Goal: Information Seeking & Learning: Check status

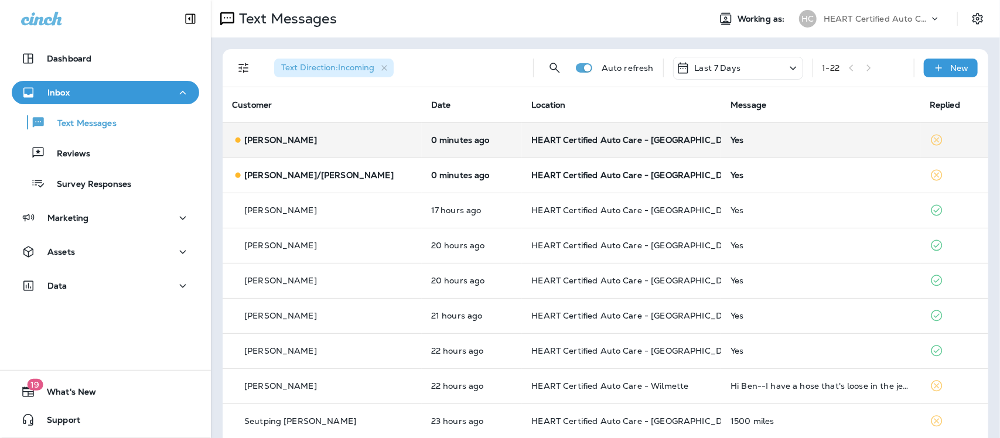
click at [731, 144] on div "Yes" at bounding box center [821, 139] width 181 height 9
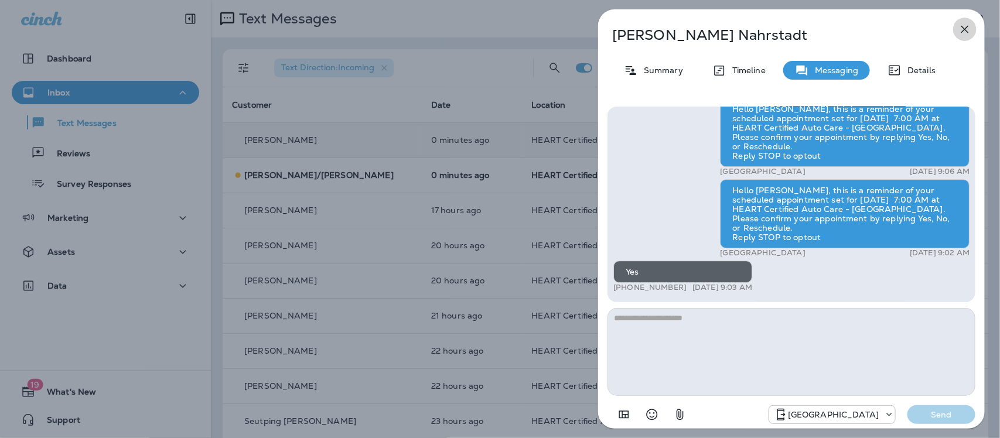
click at [965, 25] on icon "button" at bounding box center [965, 29] width 14 height 14
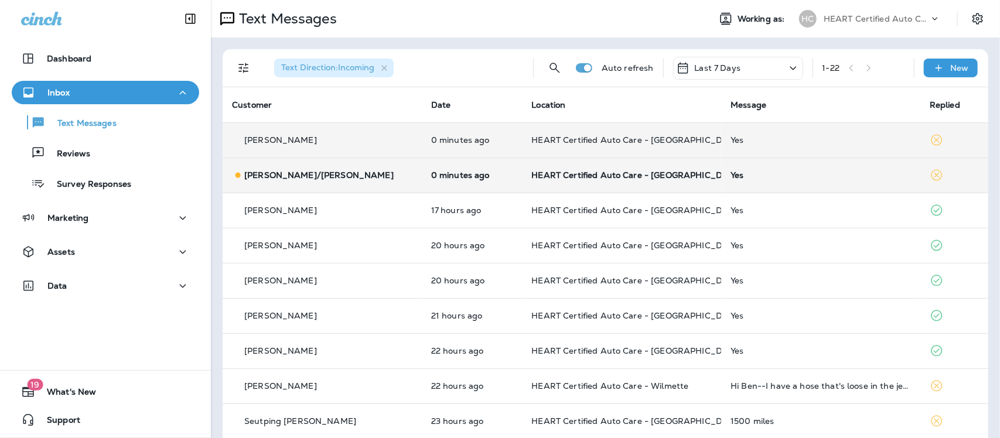
click at [731, 178] on div "Yes" at bounding box center [821, 175] width 181 height 9
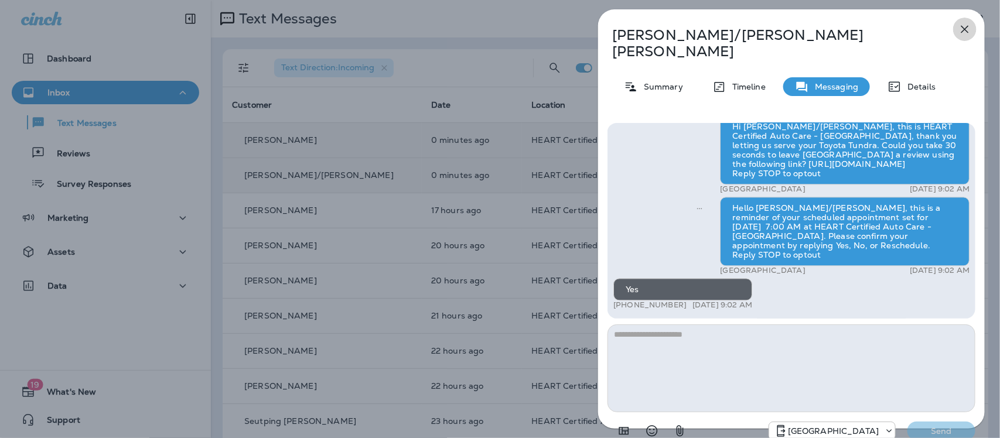
click at [968, 28] on icon "button" at bounding box center [965, 29] width 14 height 14
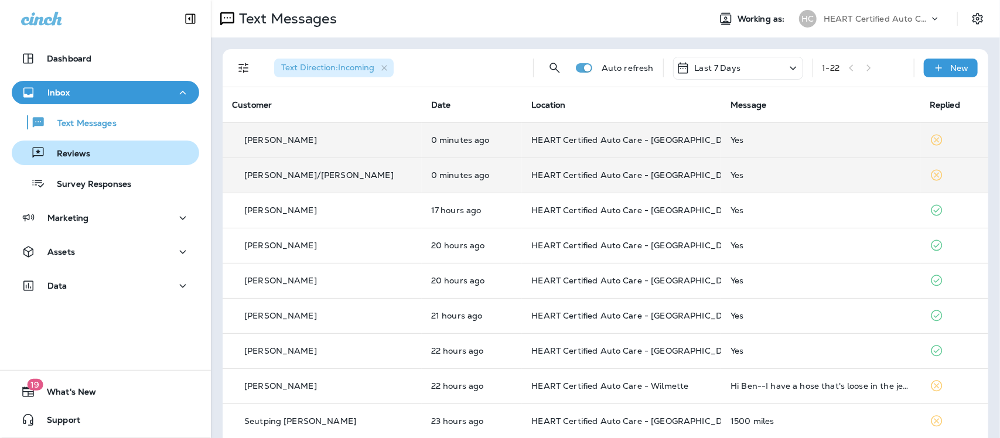
click at [74, 155] on p "Reviews" at bounding box center [67, 154] width 45 height 11
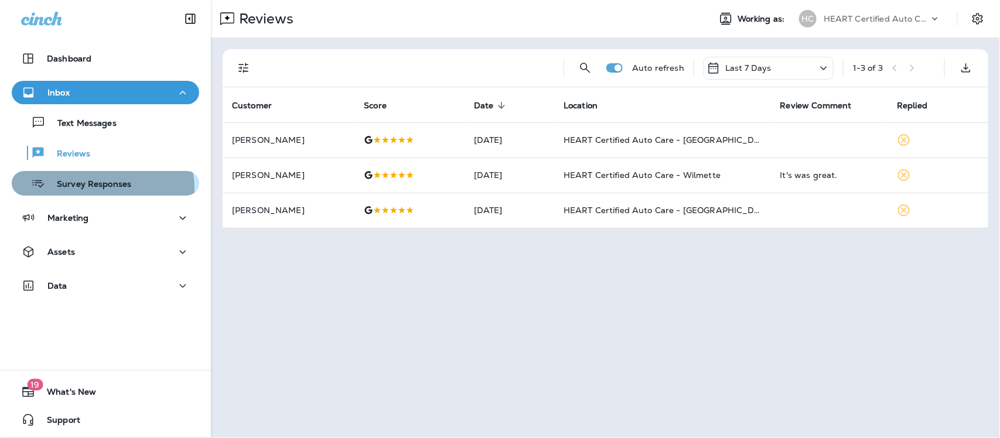
click at [94, 189] on p "Survey Responses" at bounding box center [88, 184] width 86 height 11
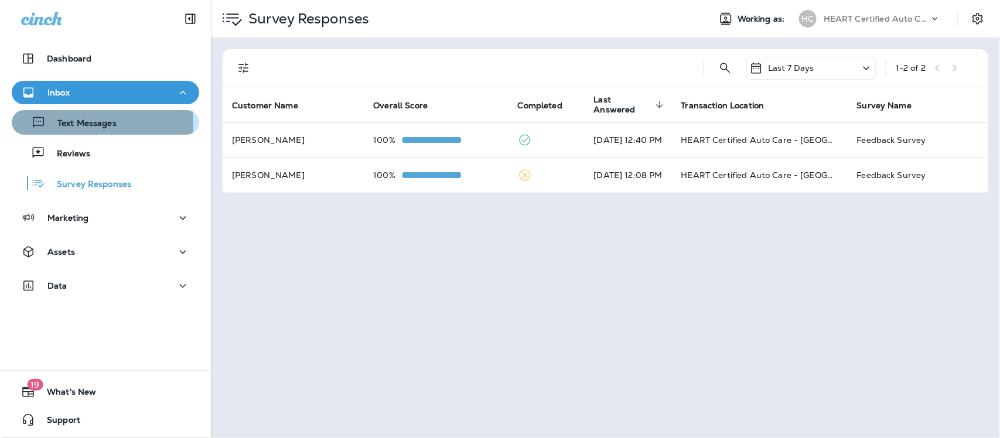
click at [74, 123] on p "Text Messages" at bounding box center [81, 123] width 71 height 11
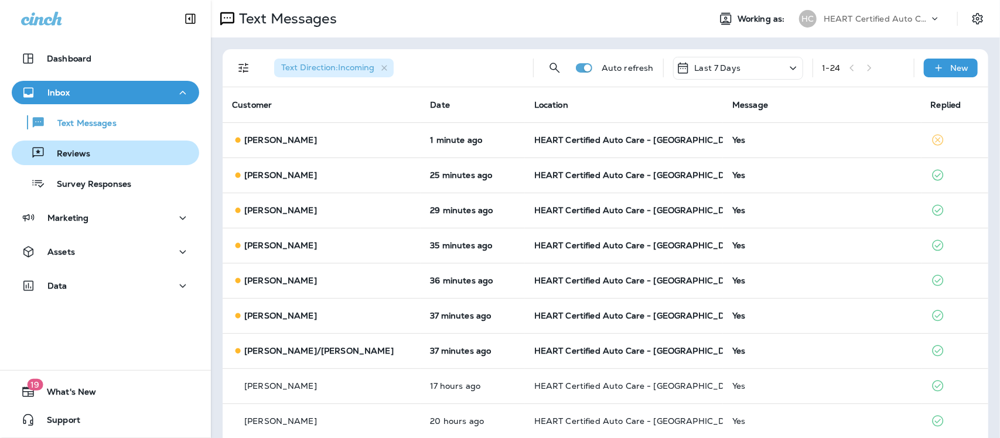
click at [105, 155] on div "Reviews" at bounding box center [105, 153] width 178 height 18
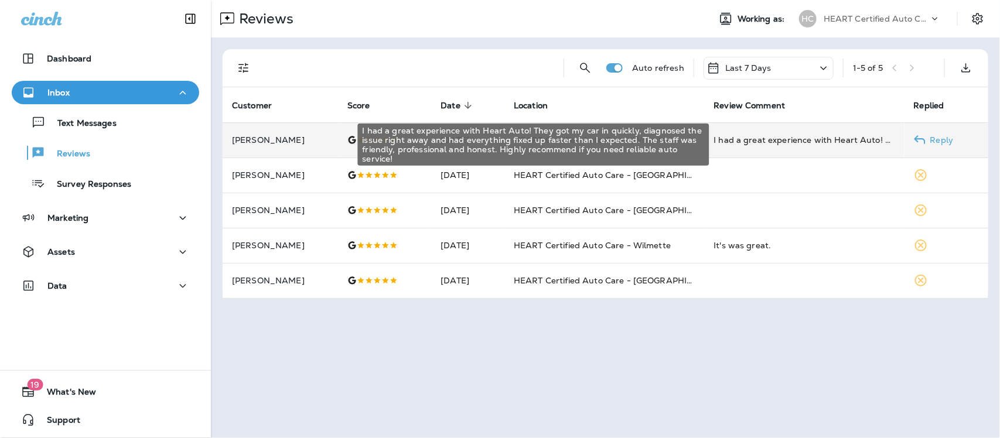
click at [726, 139] on div "I had a great experience with Heart Auto! They got my car in quickly, diagnosed…" at bounding box center [804, 140] width 181 height 12
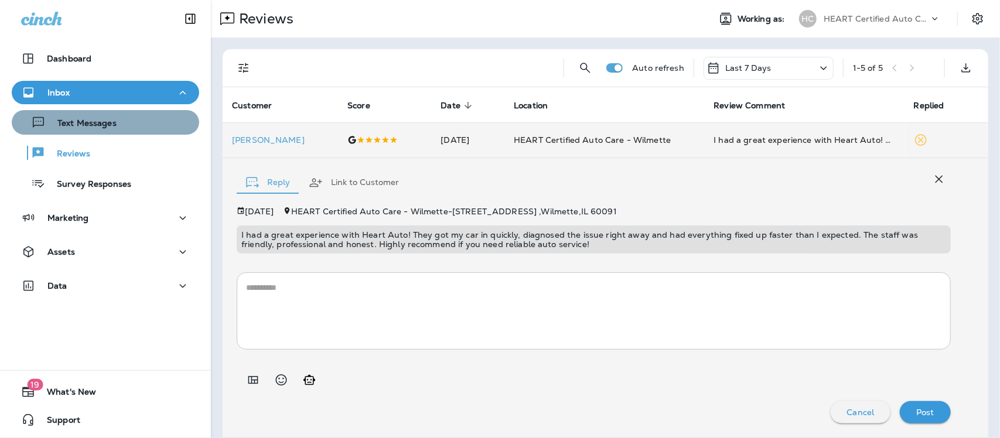
click at [112, 127] on p "Text Messages" at bounding box center [81, 123] width 71 height 11
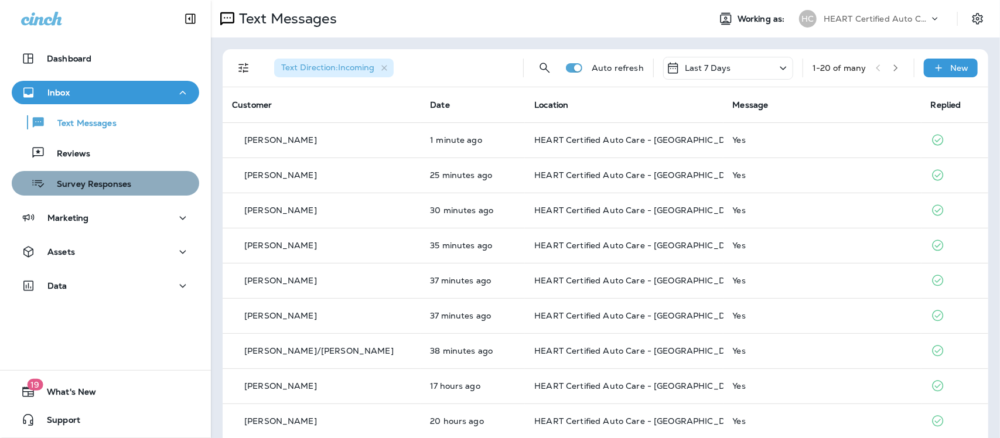
click at [107, 183] on p "Survey Responses" at bounding box center [88, 184] width 86 height 11
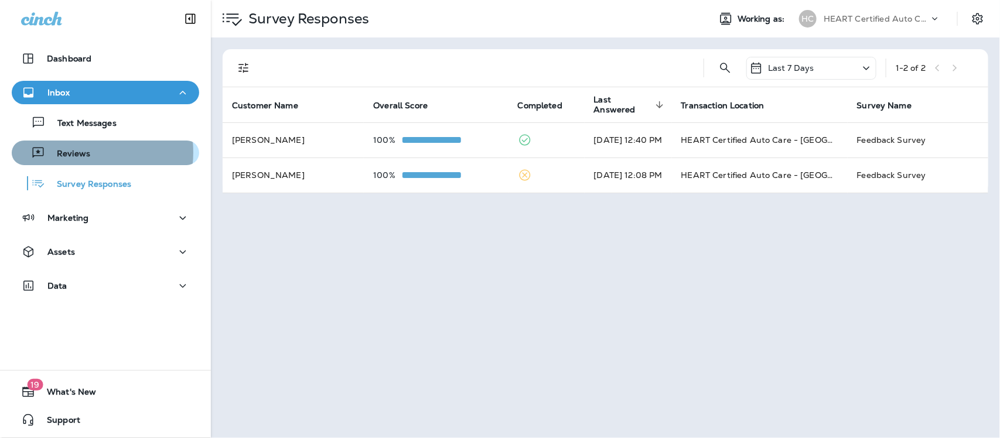
click at [78, 152] on p "Reviews" at bounding box center [67, 154] width 45 height 11
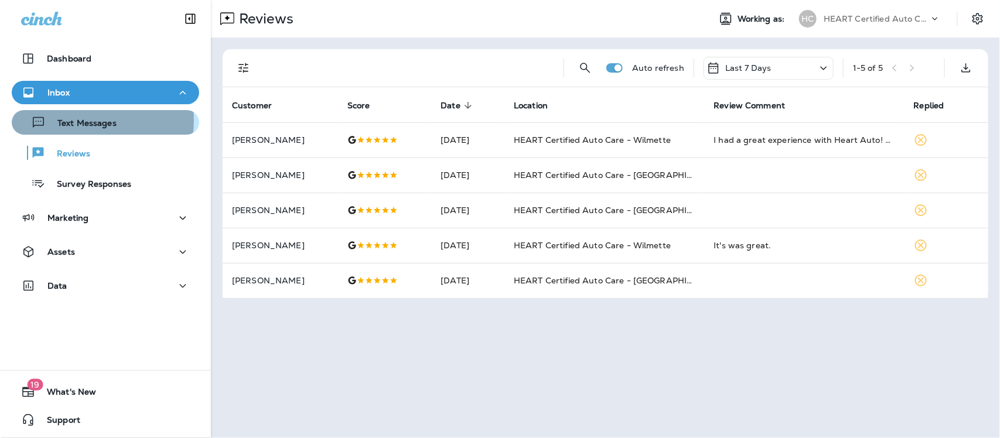
click at [87, 121] on p "Text Messages" at bounding box center [81, 123] width 71 height 11
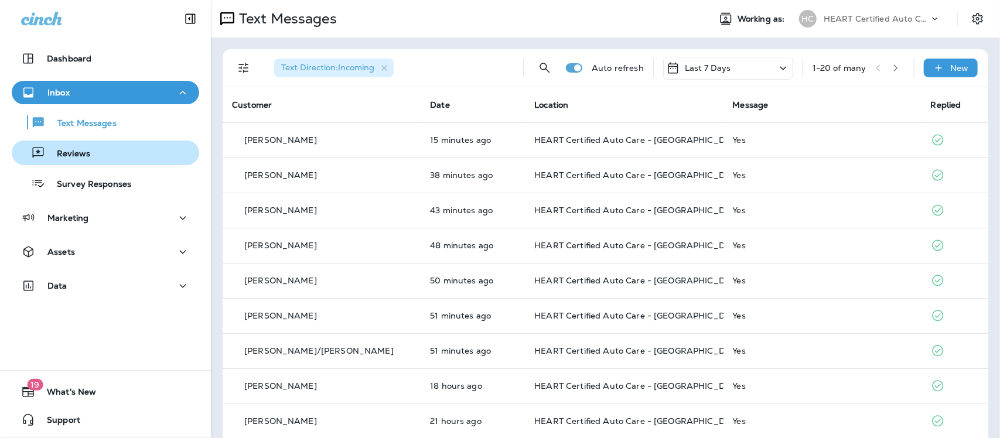
click at [76, 159] on p "Reviews" at bounding box center [67, 154] width 45 height 11
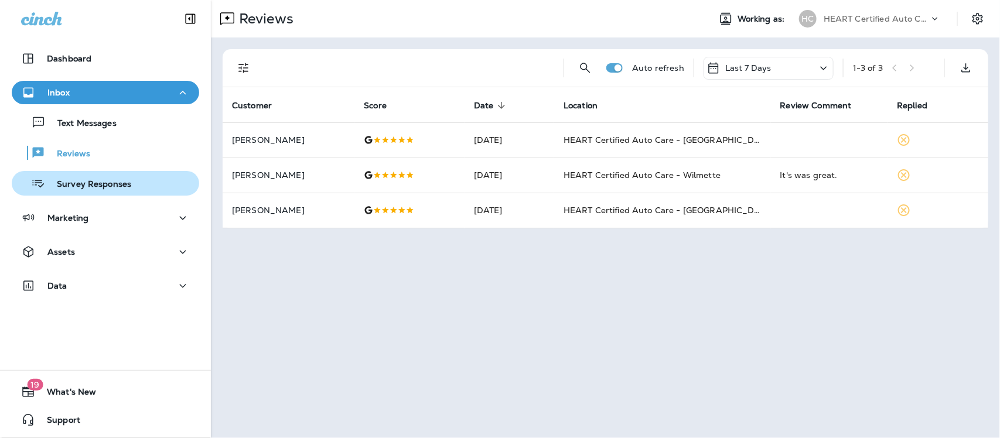
click at [98, 186] on p "Survey Responses" at bounding box center [88, 184] width 86 height 11
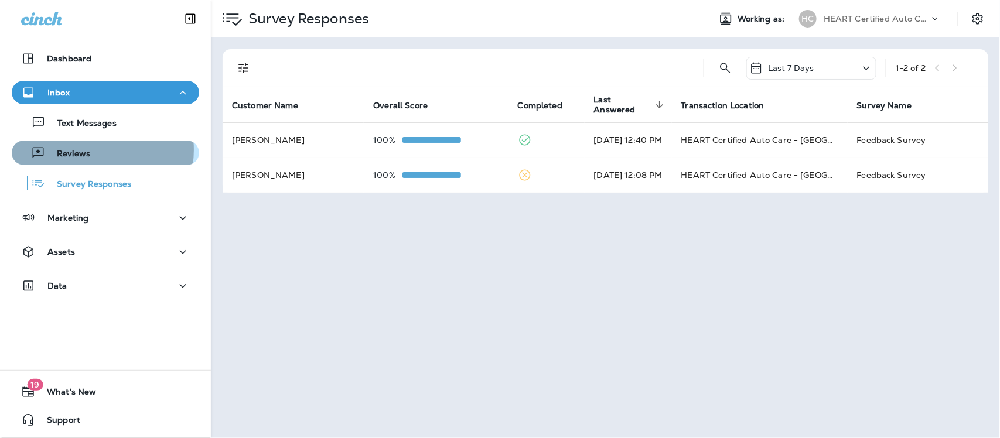
click at [88, 150] on p "Reviews" at bounding box center [67, 154] width 45 height 11
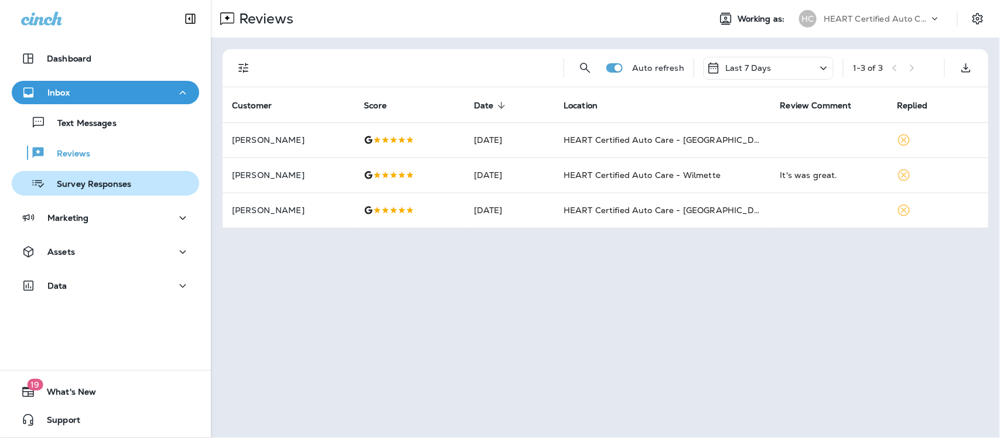
click at [74, 181] on p "Survey Responses" at bounding box center [88, 184] width 86 height 11
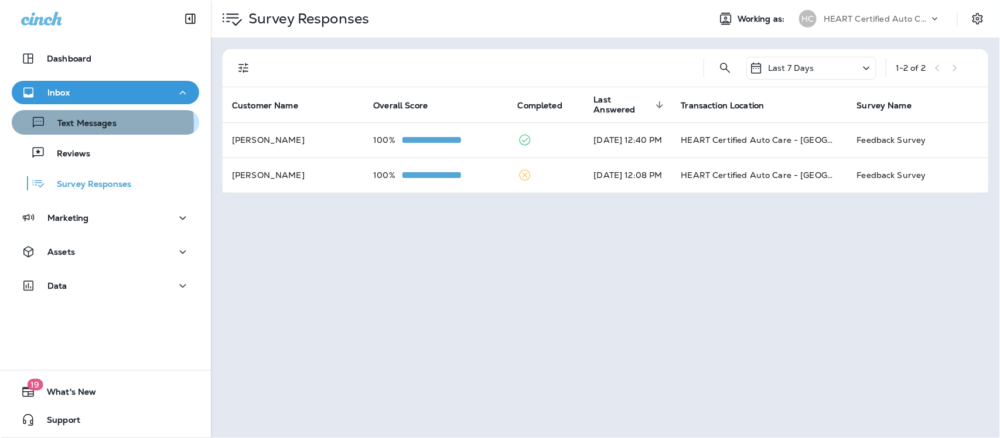
click at [87, 124] on p "Text Messages" at bounding box center [81, 123] width 71 height 11
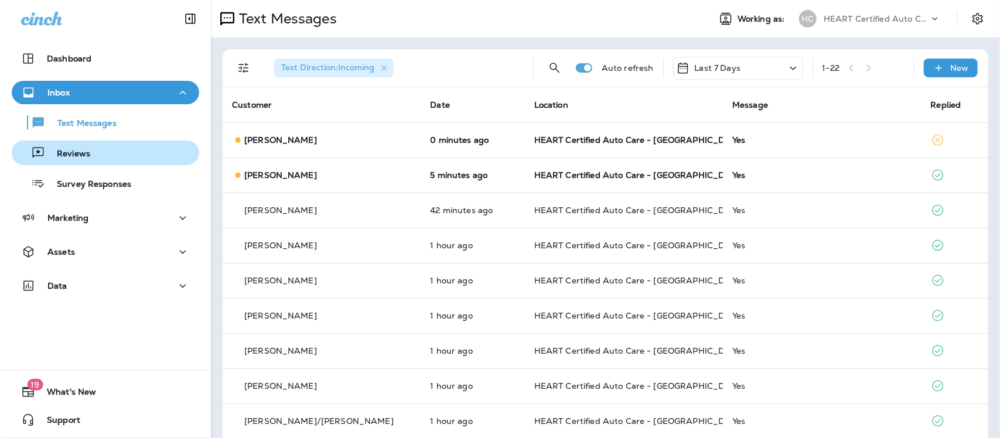
click at [78, 151] on p "Reviews" at bounding box center [67, 154] width 45 height 11
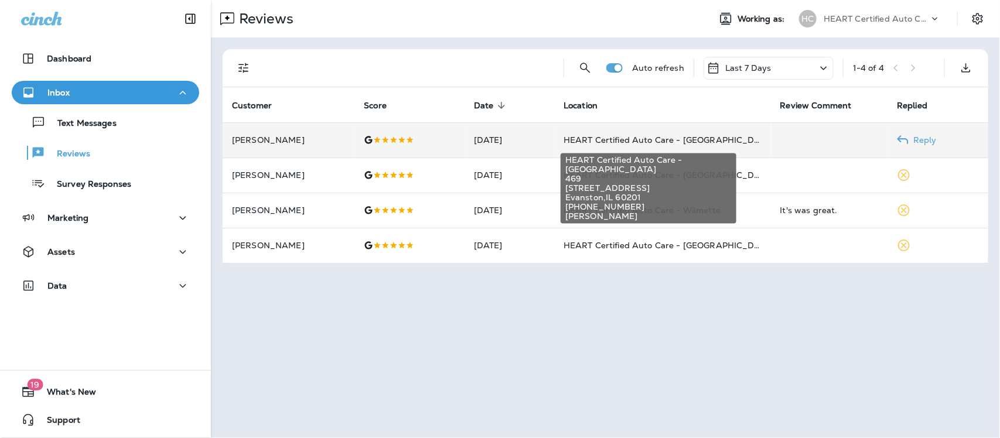
click at [603, 145] on div "HEART Certified Auto Care - [GEOGRAPHIC_DATA] [STREET_ADDRESS] [PHONE_NUMBER] […" at bounding box center [649, 185] width 178 height 80
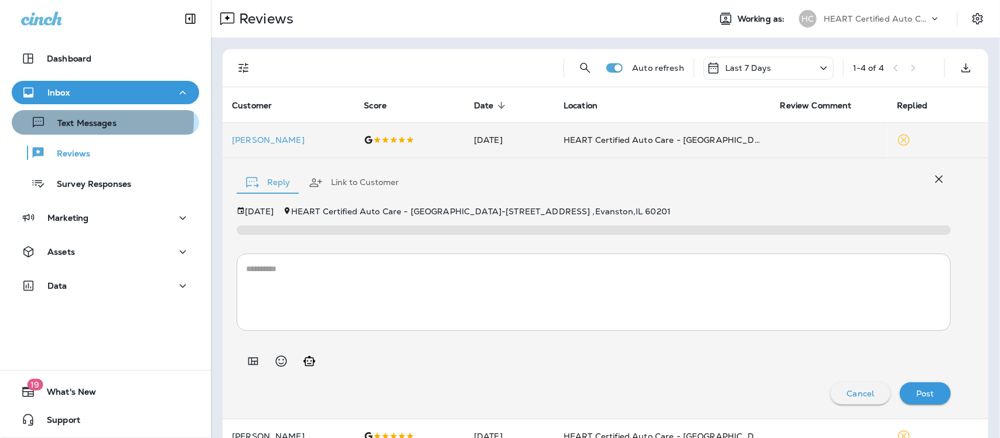
click at [80, 120] on p "Text Messages" at bounding box center [81, 123] width 71 height 11
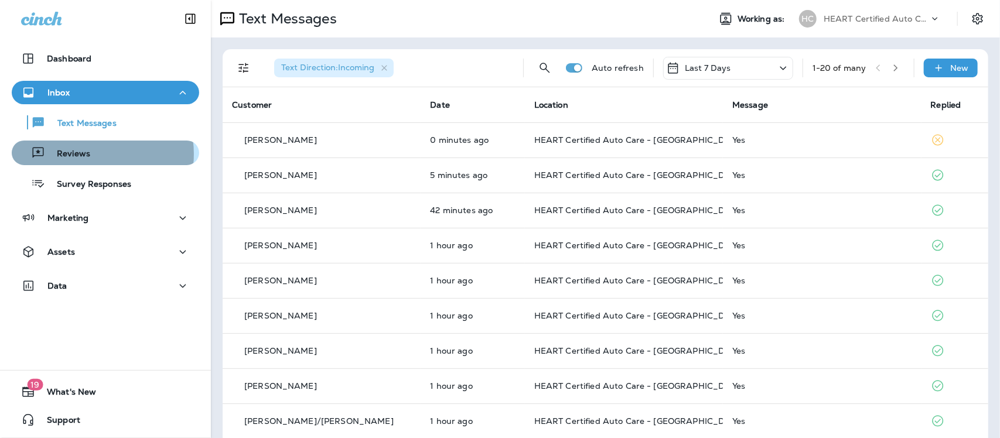
click at [89, 154] on div "Reviews" at bounding box center [105, 153] width 178 height 18
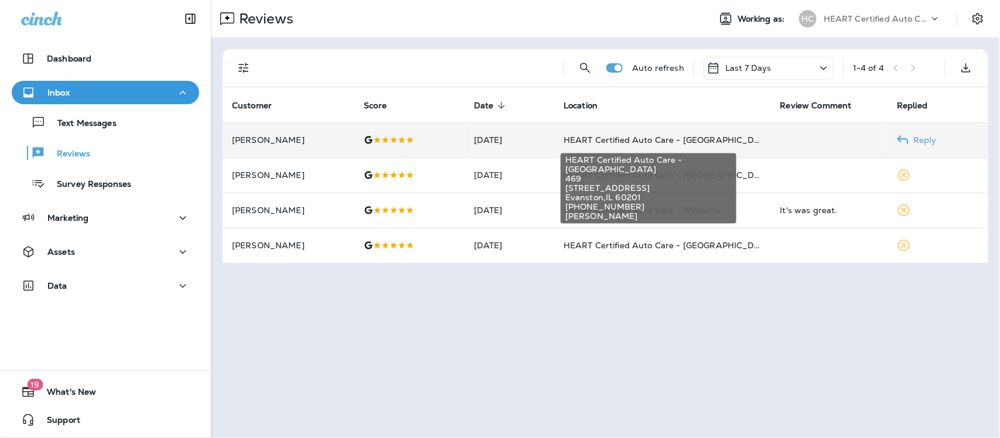
click at [678, 137] on span "HEART Certified Auto Care - [GEOGRAPHIC_DATA]" at bounding box center [669, 140] width 210 height 11
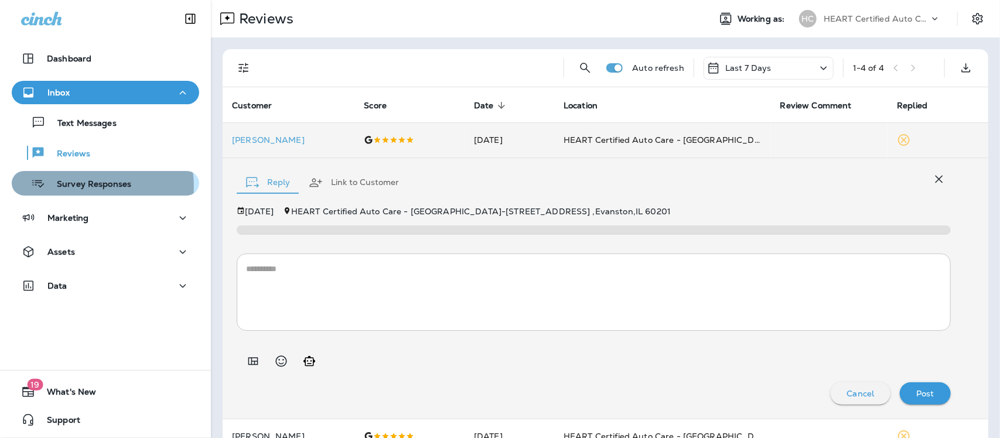
click at [80, 186] on p "Survey Responses" at bounding box center [88, 184] width 86 height 11
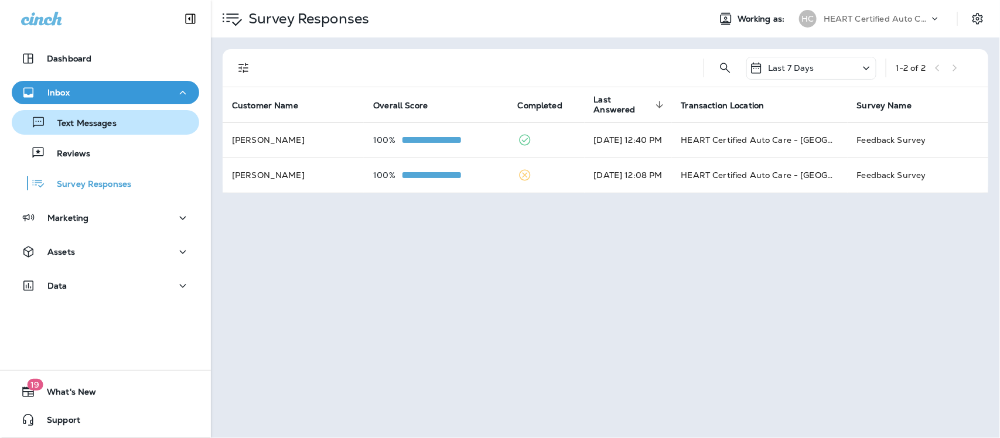
click at [73, 121] on p "Text Messages" at bounding box center [81, 123] width 71 height 11
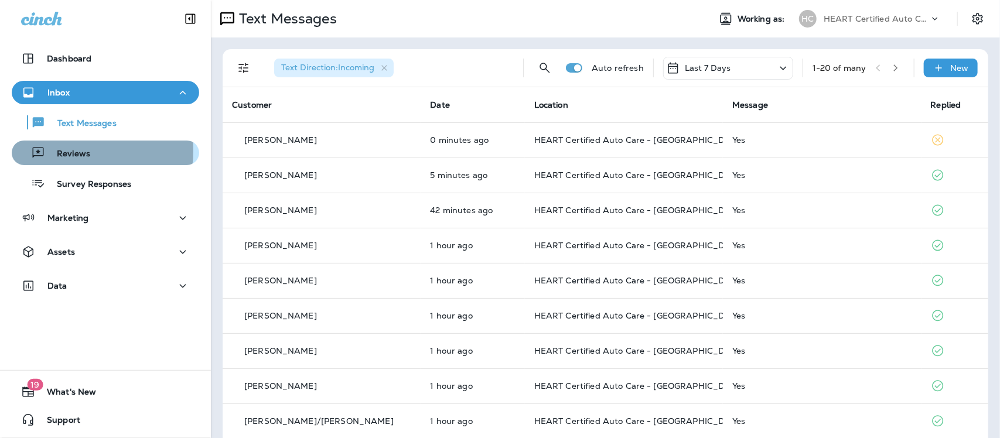
click at [54, 151] on p "Reviews" at bounding box center [67, 154] width 45 height 11
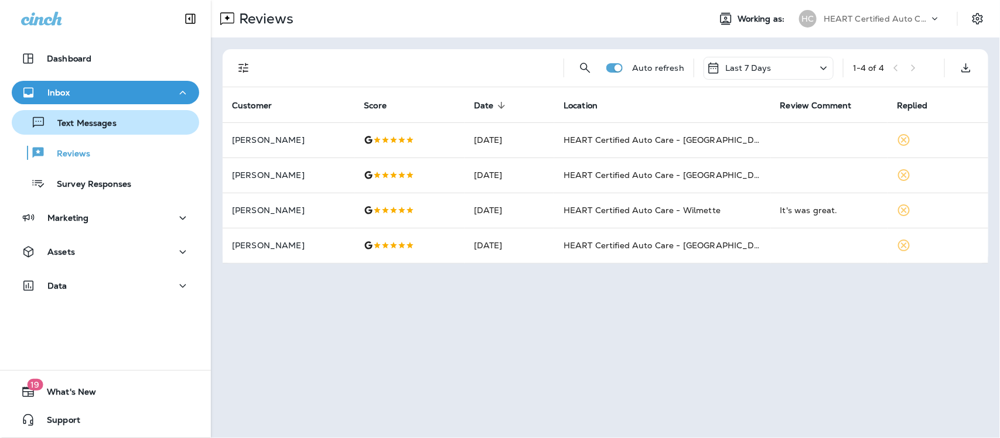
click at [67, 121] on p "Text Messages" at bounding box center [81, 123] width 71 height 11
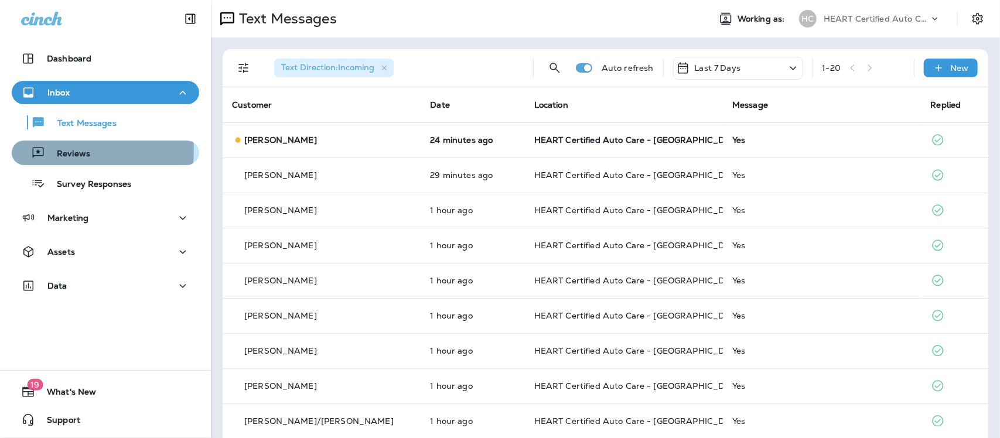
click at [66, 150] on p "Reviews" at bounding box center [67, 154] width 45 height 11
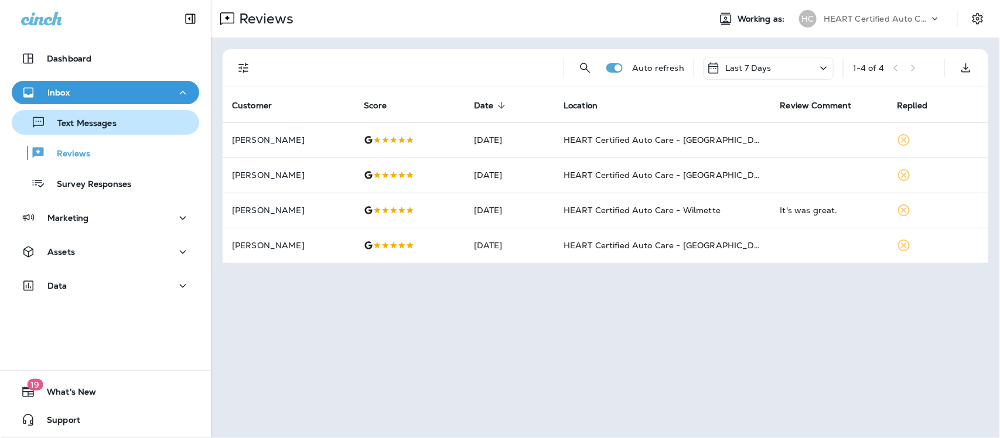
drag, startPoint x: 83, startPoint y: 125, endPoint x: 86, endPoint y: 115, distance: 10.4
click at [83, 124] on p "Text Messages" at bounding box center [81, 123] width 71 height 11
